Goal: Find specific page/section: Find specific page/section

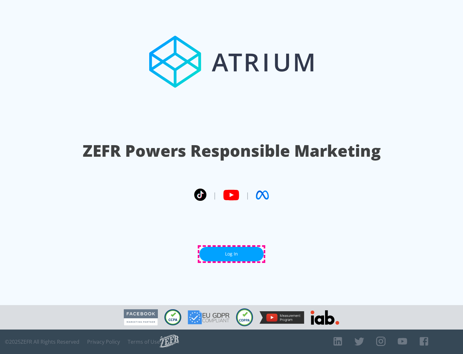
click at [231, 254] on link "Log In" at bounding box center [231, 254] width 64 height 14
